Goal: Find specific page/section: Find specific page/section

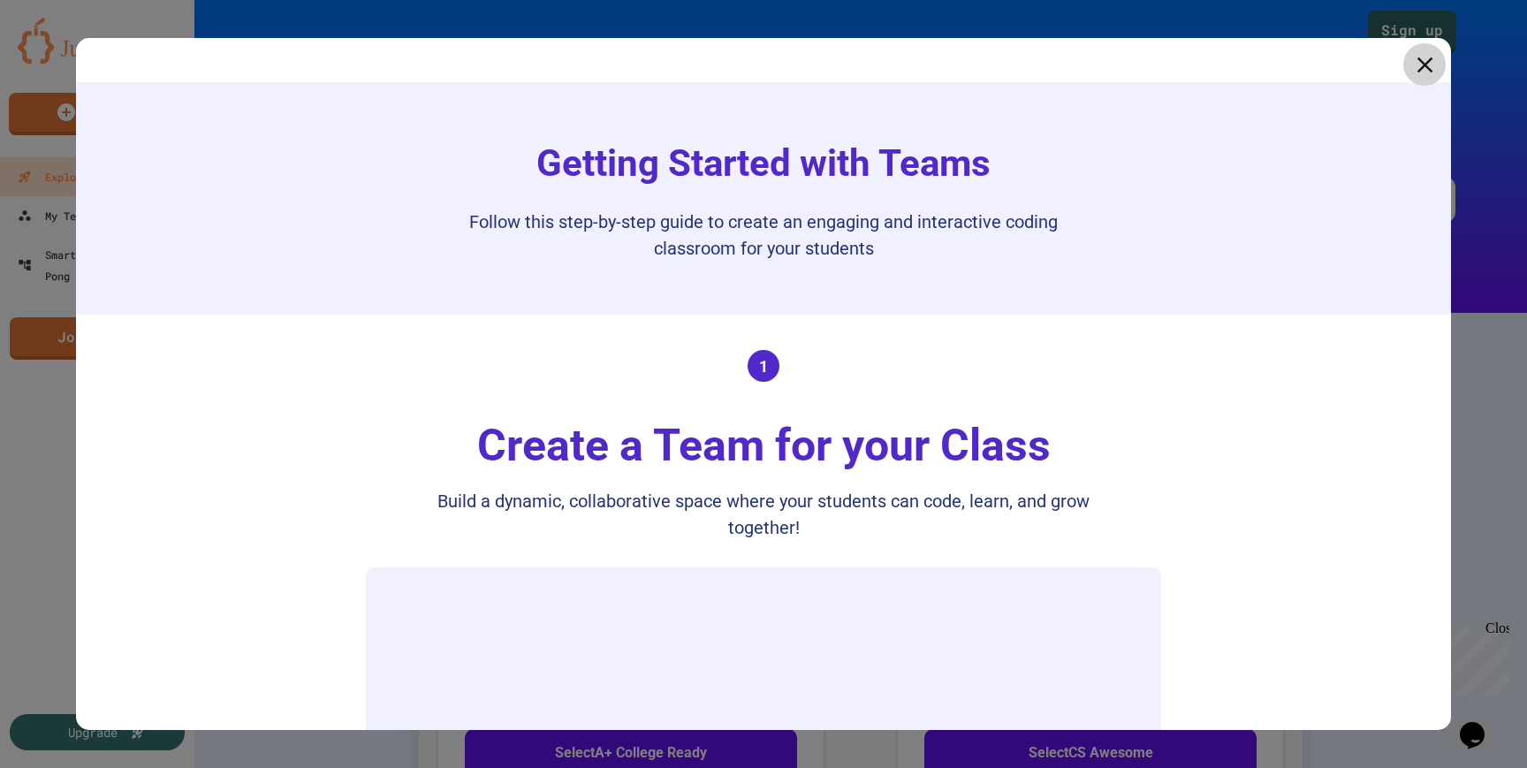
click at [1422, 71] on icon at bounding box center [1425, 64] width 27 height 27
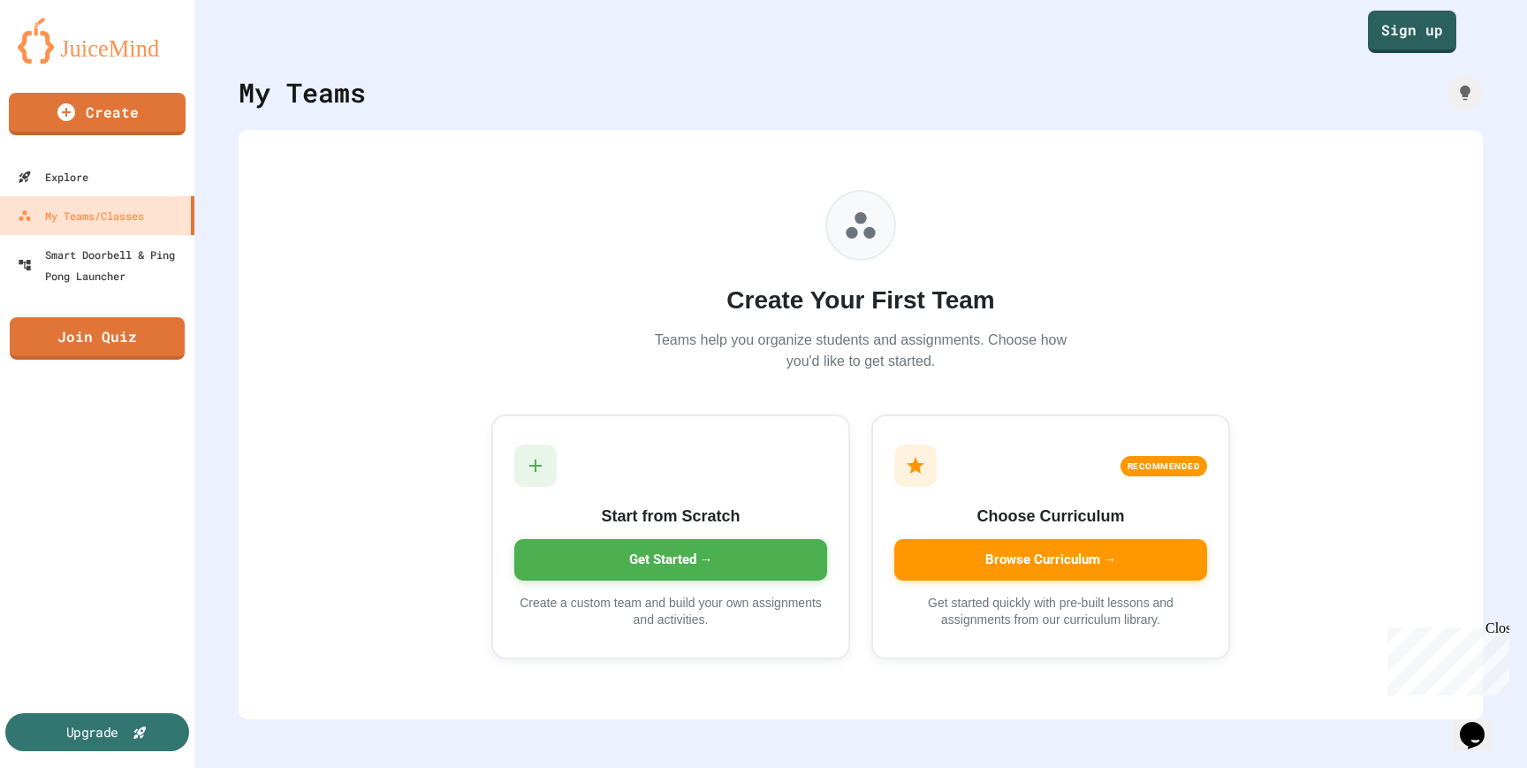
click at [138, 731] on icon at bounding box center [139, 733] width 12 height 12
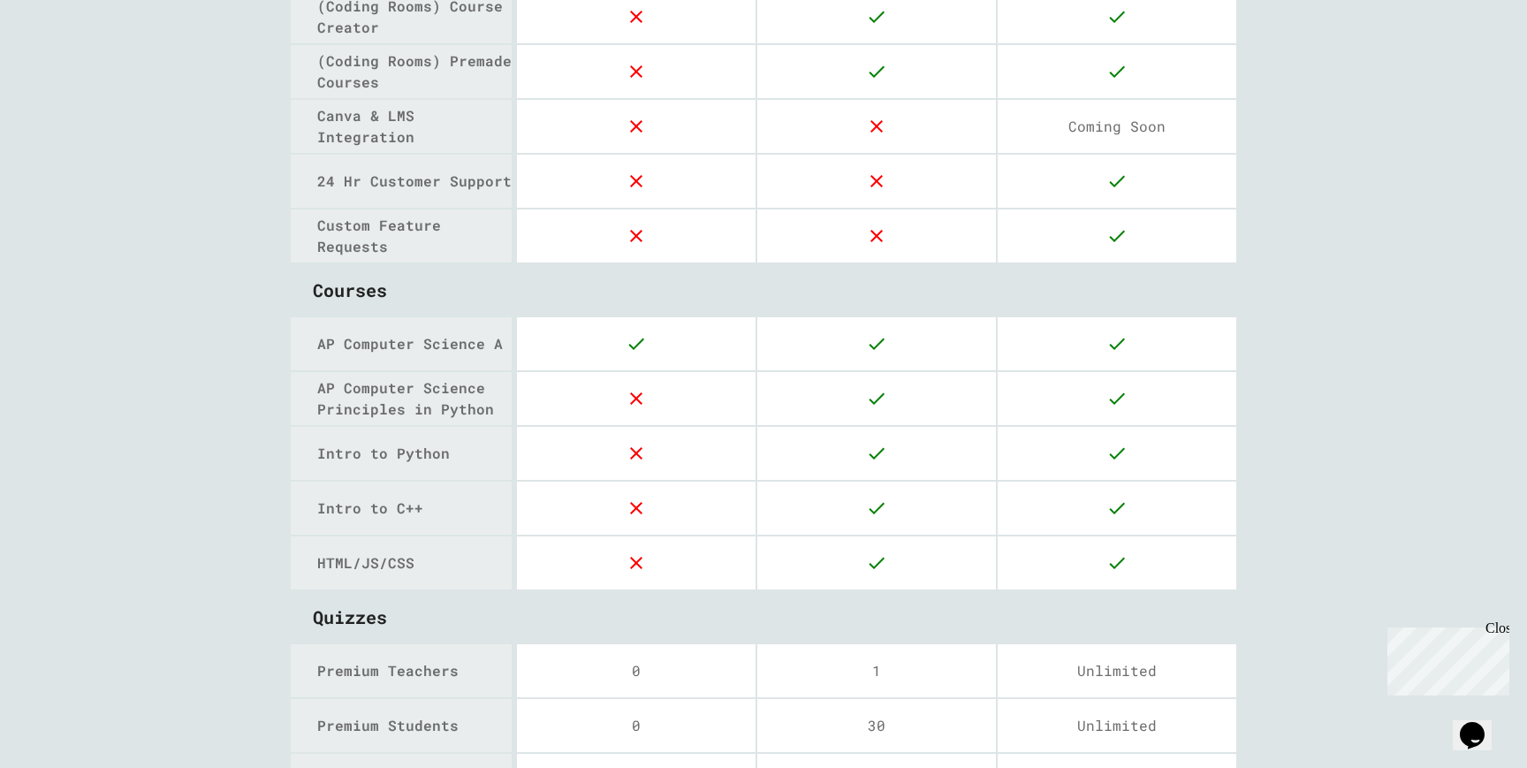
scroll to position [1889, 0]
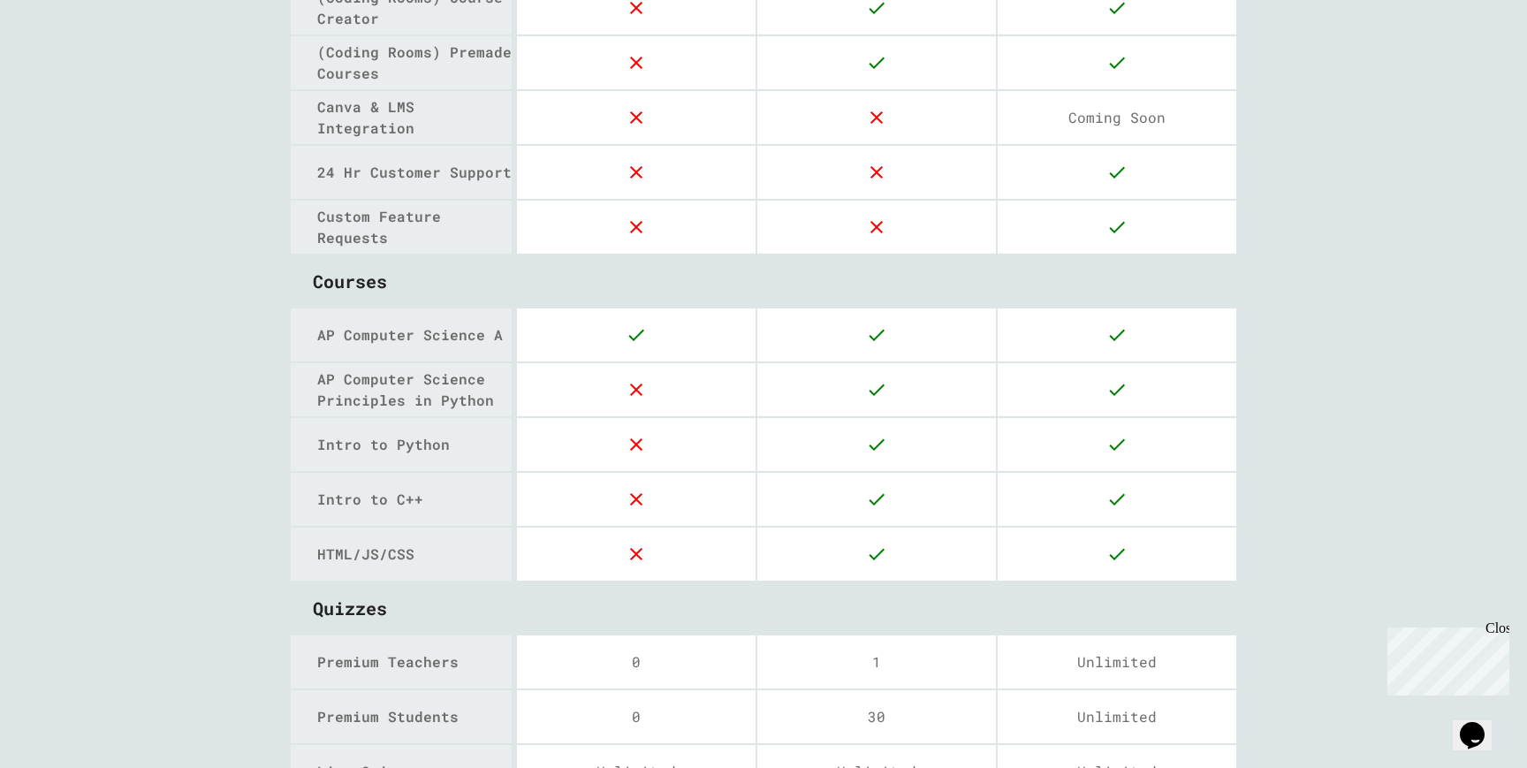
click at [637, 385] on icon at bounding box center [636, 389] width 21 height 21
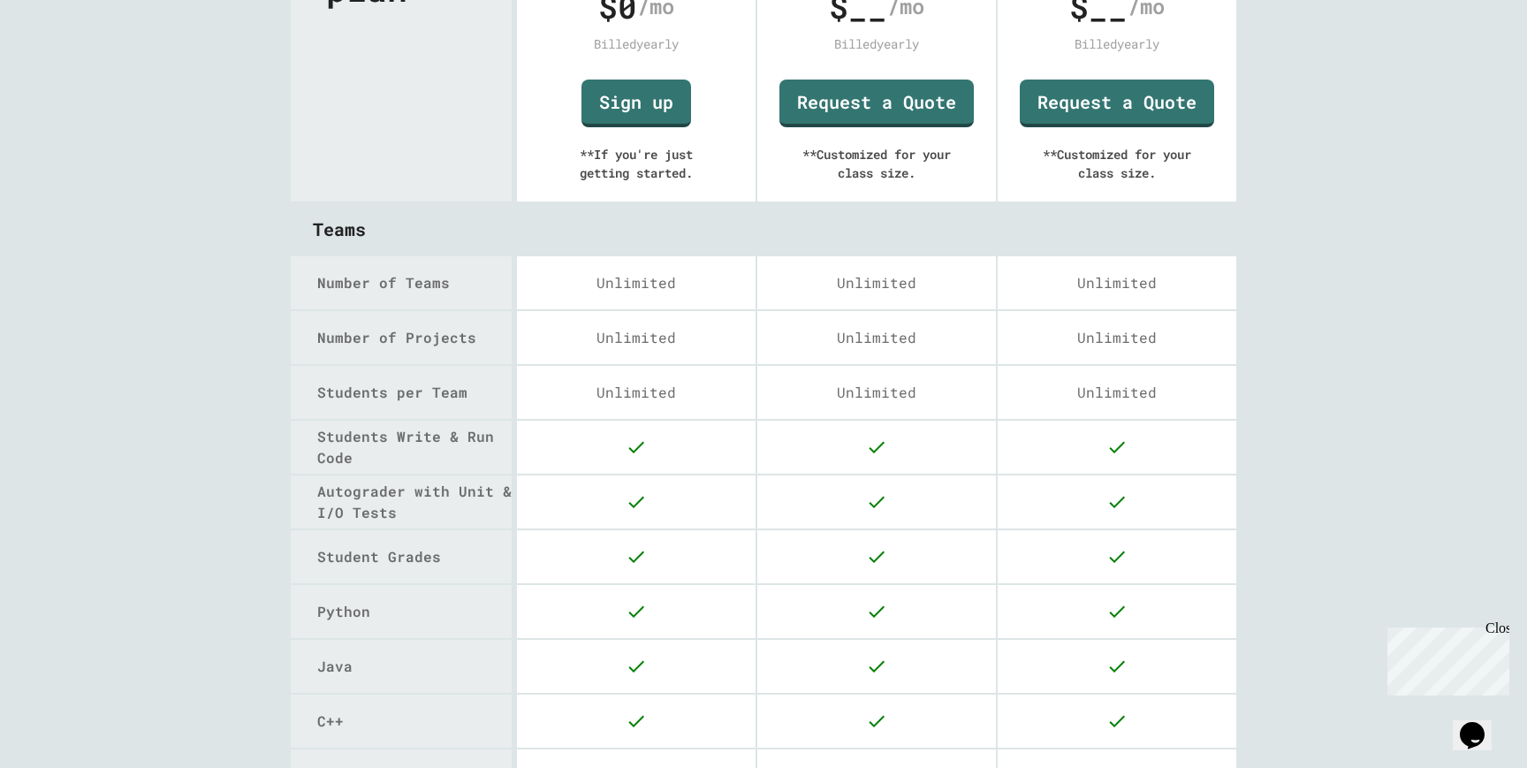
scroll to position [0, 0]
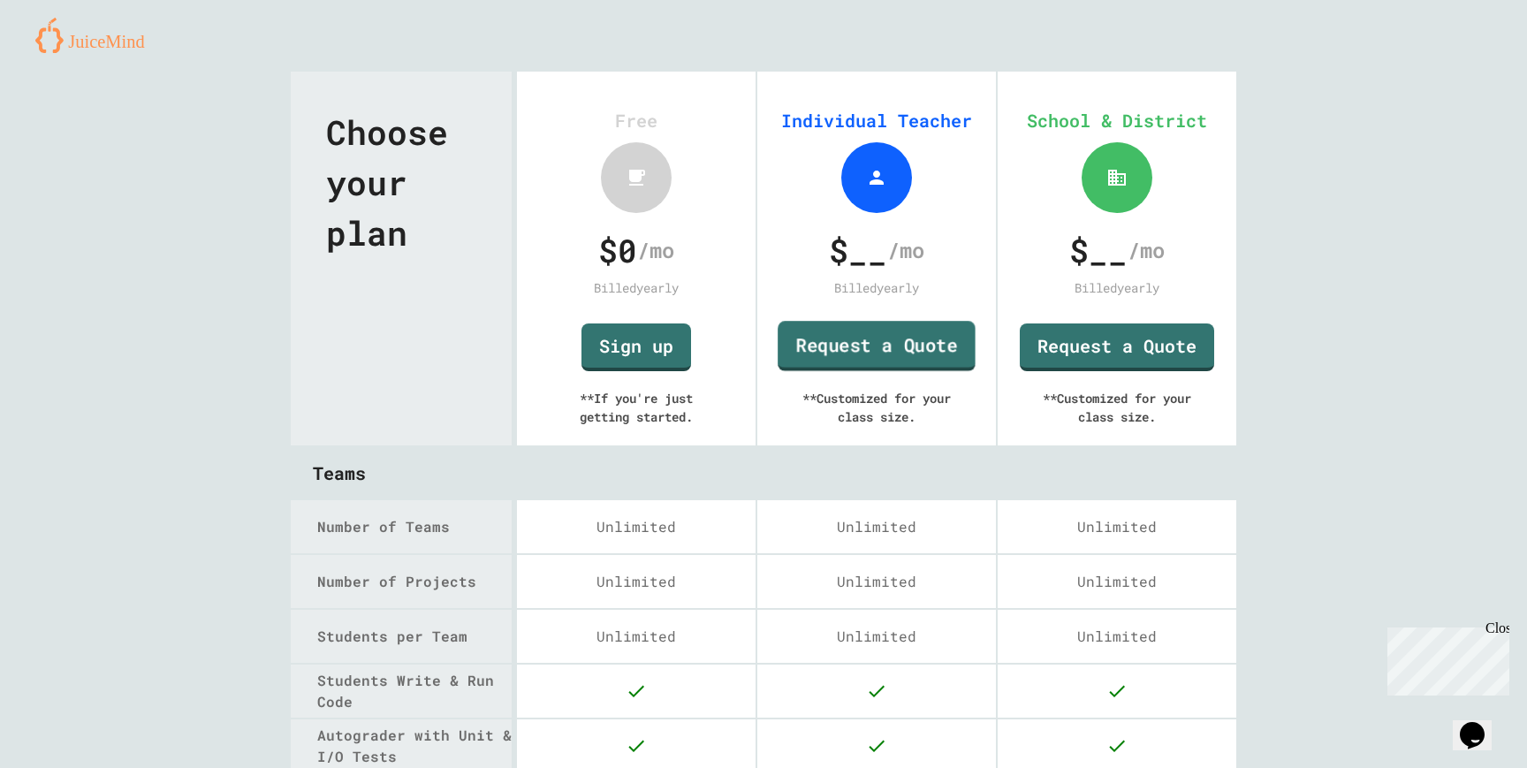
click at [856, 354] on link "Request a Quote" at bounding box center [877, 346] width 198 height 50
